Goal: Navigation & Orientation: Find specific page/section

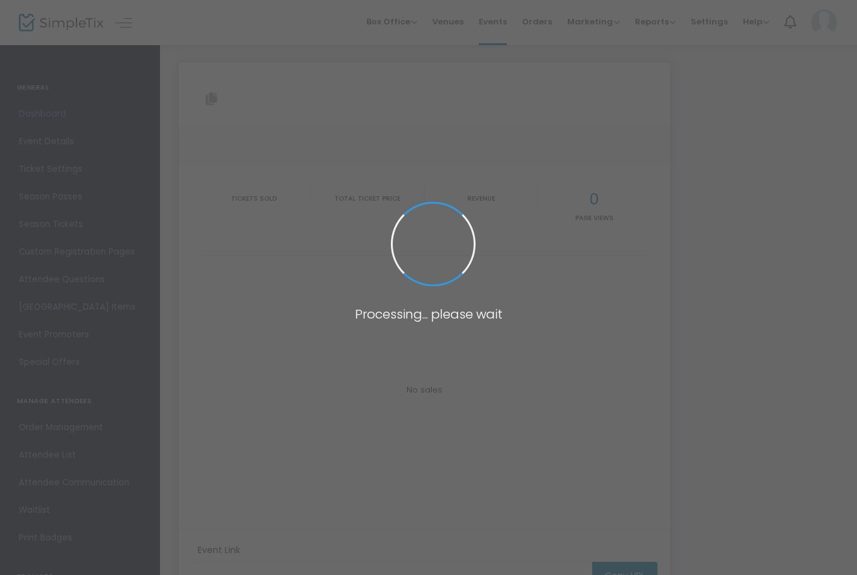
type input "[URL][DOMAIN_NAME]"
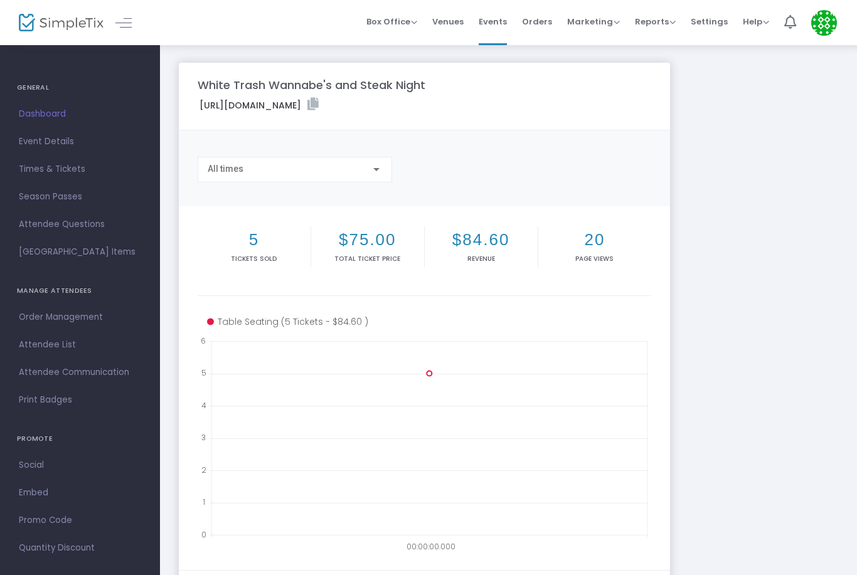
click at [319, 98] on label "[URL][DOMAIN_NAME]" at bounding box center [259, 105] width 119 height 14
click at [381, 84] on m-panel-title "White Trash Wannabe's and Steak Night" at bounding box center [312, 85] width 228 height 17
click at [457, 29] on span "Venues" at bounding box center [447, 22] width 31 height 32
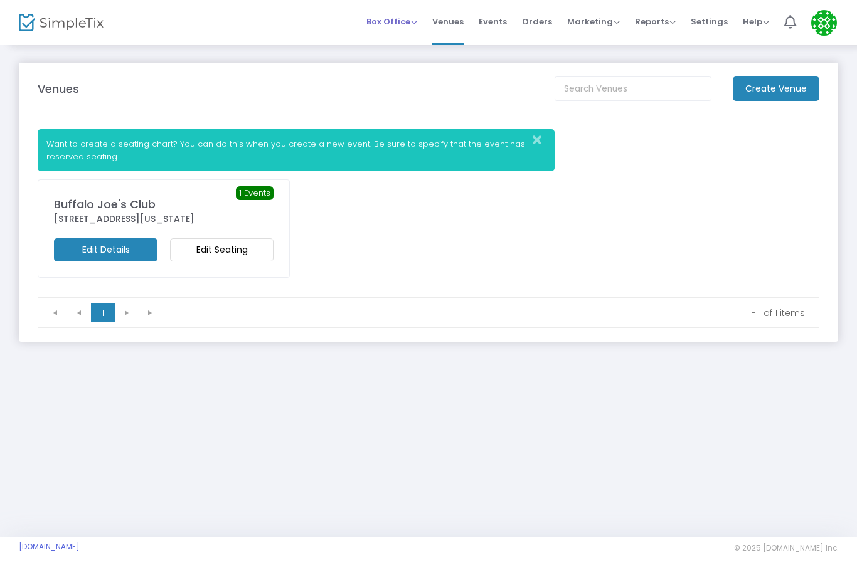
click at [381, 29] on span "Box Office Sell Tickets Bookings Sell Season Pass" at bounding box center [391, 22] width 51 height 32
click at [405, 14] on span "Box Office Sell Tickets Bookings Sell Season Pass" at bounding box center [391, 22] width 51 height 32
click at [396, 26] on span "Box Office" at bounding box center [391, 22] width 51 height 12
click at [533, 139] on icon "Close" at bounding box center [537, 140] width 9 height 13
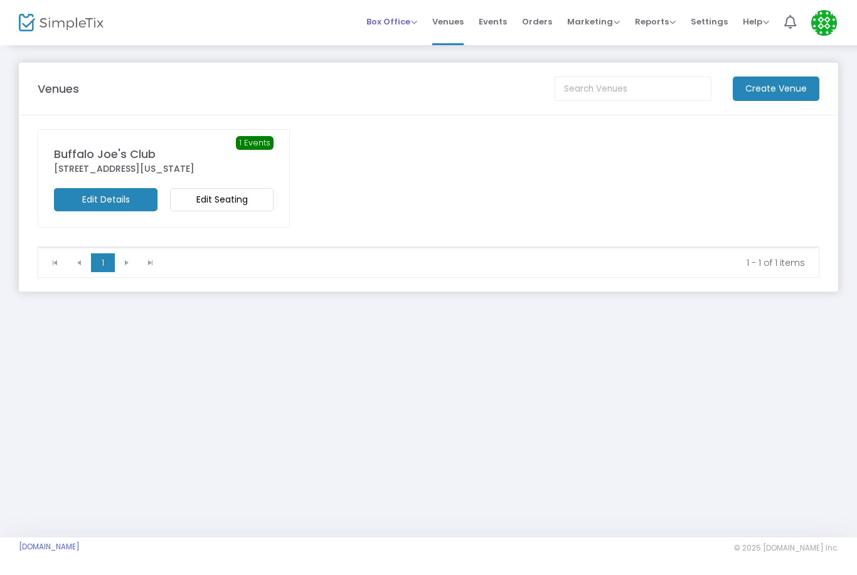
click at [391, 28] on span "Box Office Sell Tickets Bookings Sell Season Pass" at bounding box center [391, 22] width 51 height 32
click at [402, 23] on span "Box Office" at bounding box center [391, 22] width 51 height 12
click at [407, 68] on li "Bookings" at bounding box center [411, 67] width 90 height 24
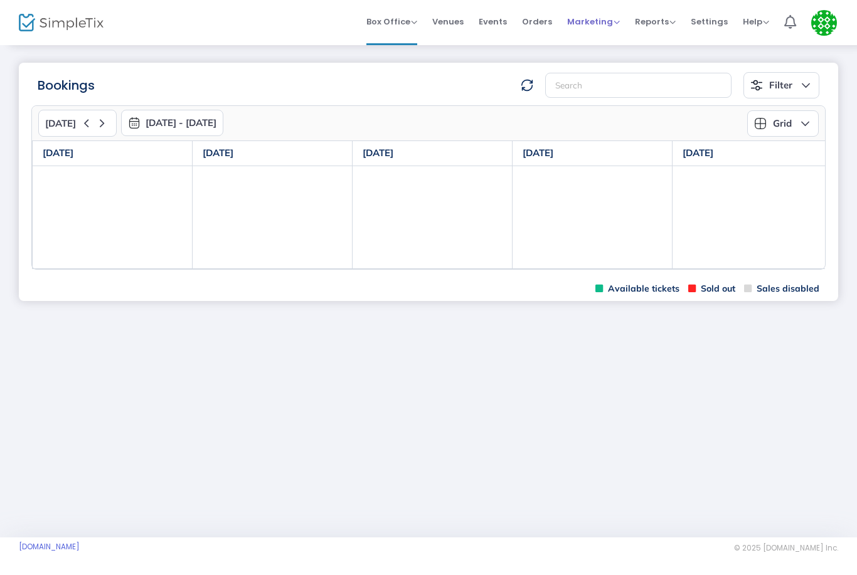
click at [596, 25] on span "Marketing" at bounding box center [593, 22] width 53 height 12
click at [538, 24] on span "Orders" at bounding box center [537, 22] width 30 height 32
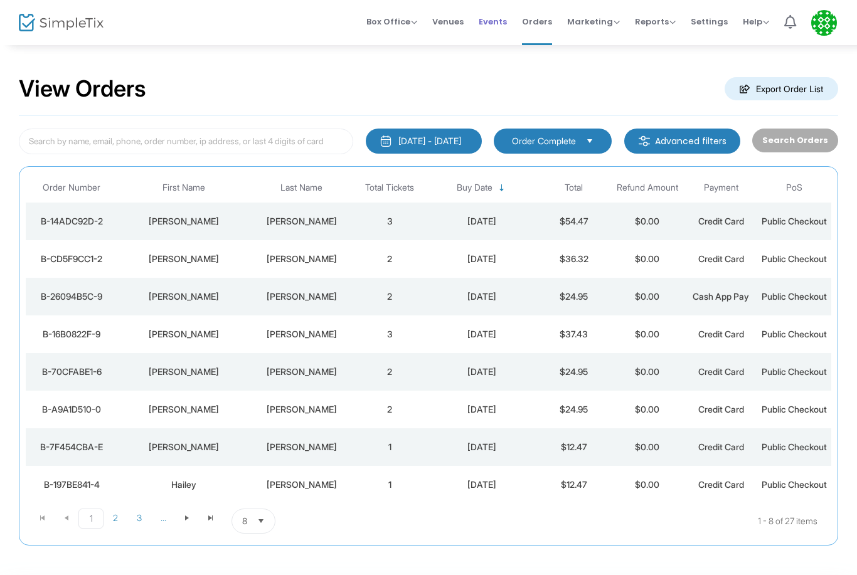
click at [501, 22] on span "Events" at bounding box center [493, 22] width 28 height 32
